Goal: Transaction & Acquisition: Obtain resource

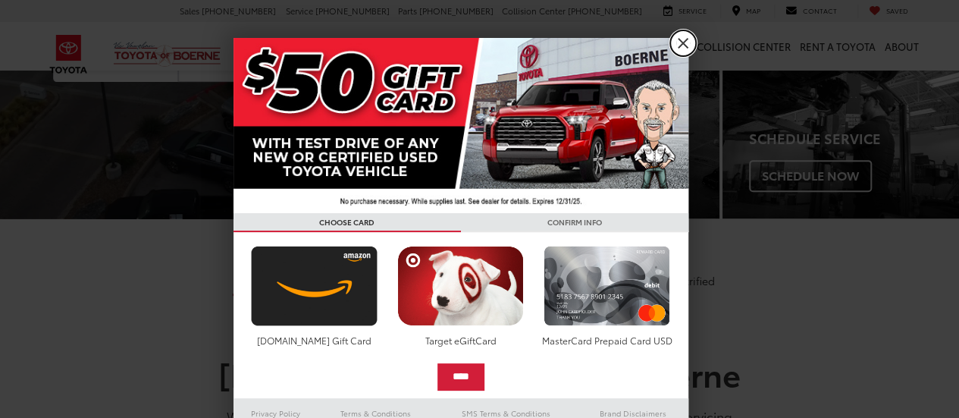
click at [675, 38] on link "X" at bounding box center [683, 43] width 26 height 26
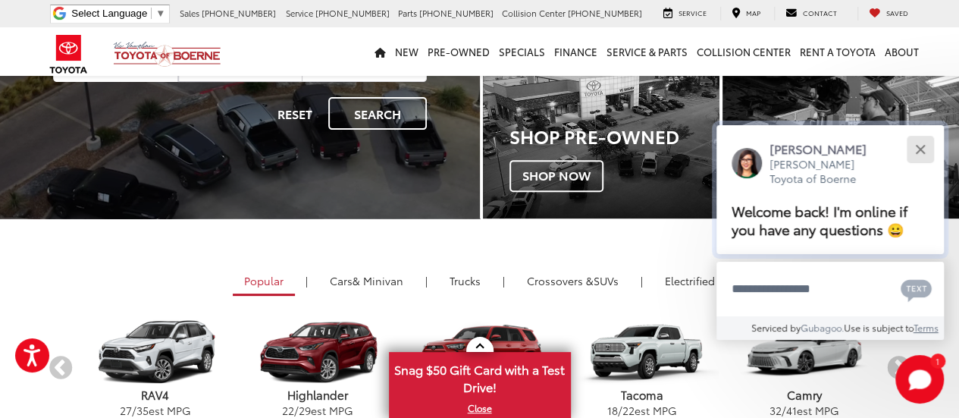
drag, startPoint x: 920, startPoint y: 143, endPoint x: 902, endPoint y: 139, distance: 18.0
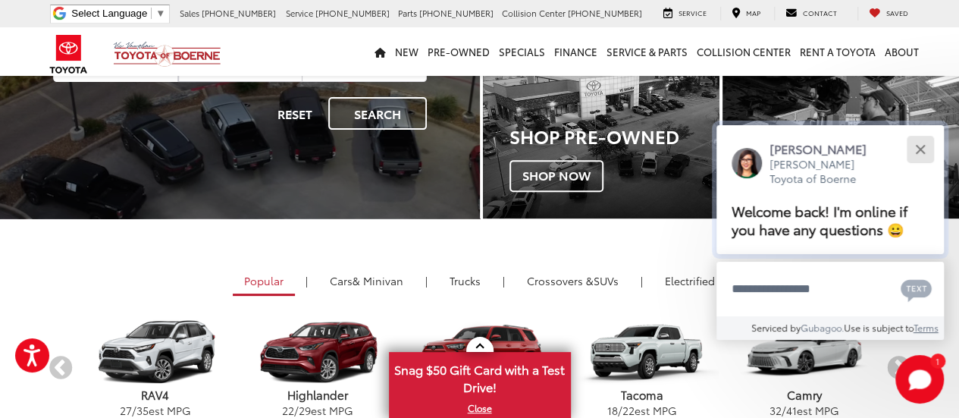
click at [920, 143] on button "Close" at bounding box center [920, 149] width 33 height 33
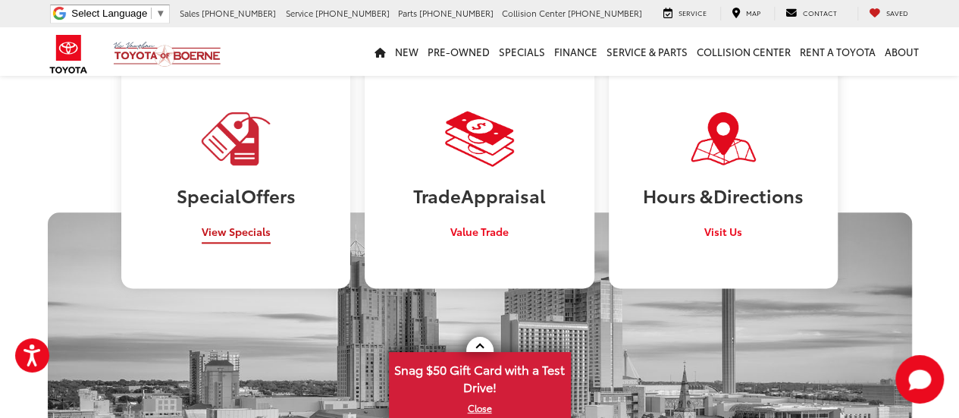
scroll to position [834, 0]
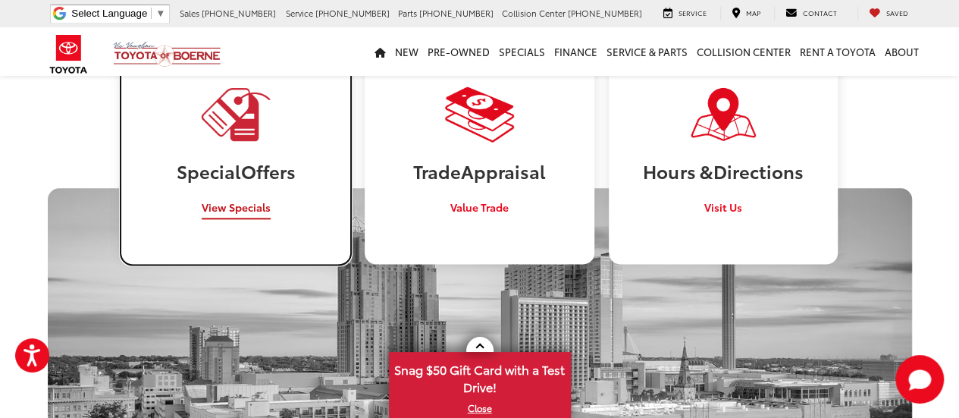
click at [249, 215] on link "Special Offers View Specials" at bounding box center [235, 149] width 229 height 227
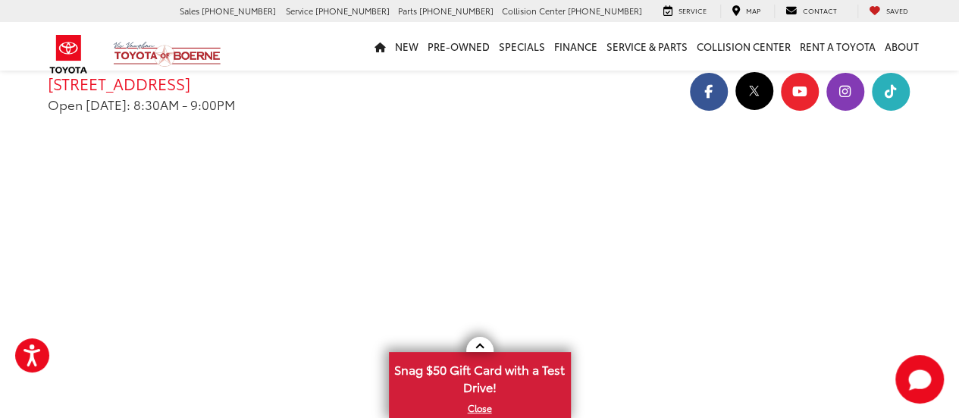
scroll to position [2740, 0]
